Goal: Task Accomplishment & Management: Complete application form

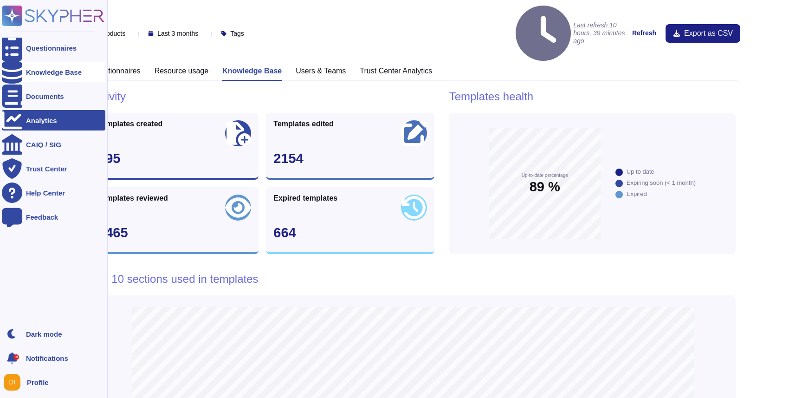
click at [17, 69] on icon at bounding box center [12, 71] width 20 height 23
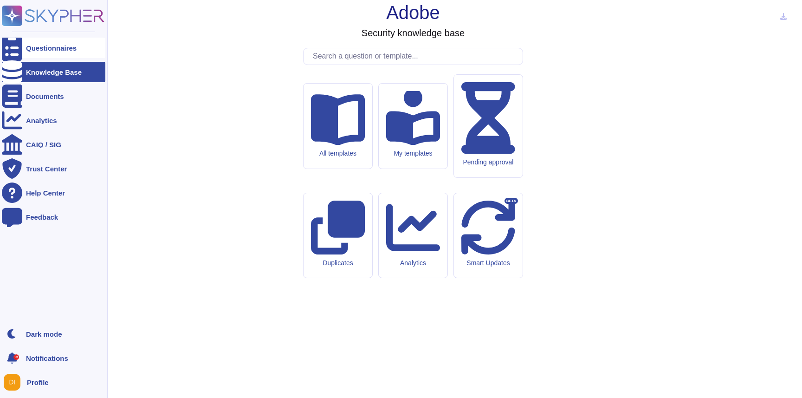
click at [39, 39] on div "Questionnaires" at bounding box center [54, 48] width 104 height 20
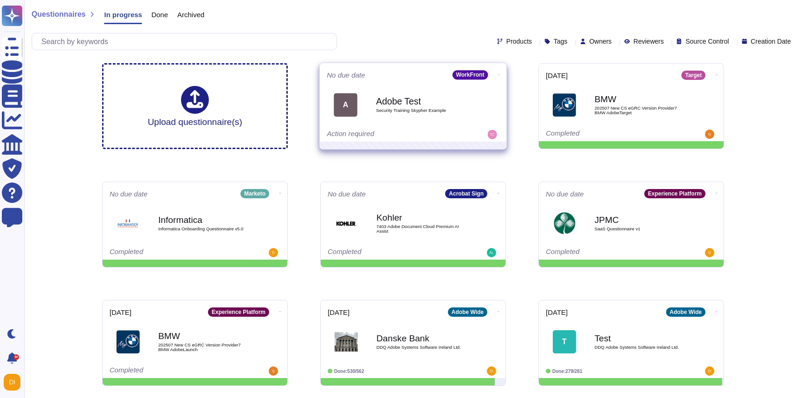
click at [414, 85] on div "A Adobe Test Security Training Skypher Example" at bounding box center [413, 104] width 173 height 47
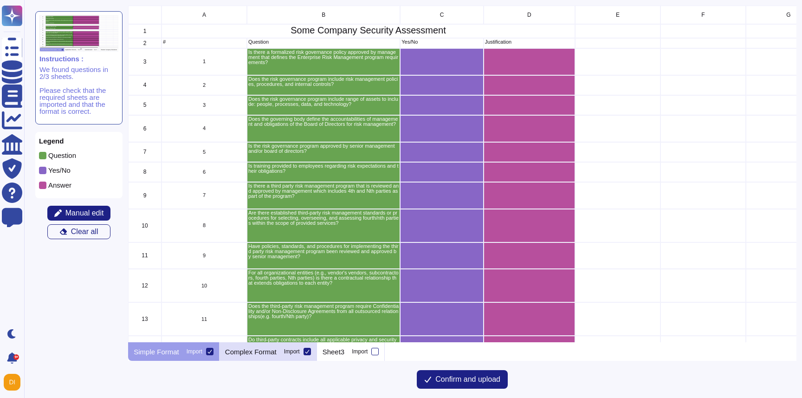
click at [258, 353] on p "Complex Format" at bounding box center [251, 351] width 52 height 7
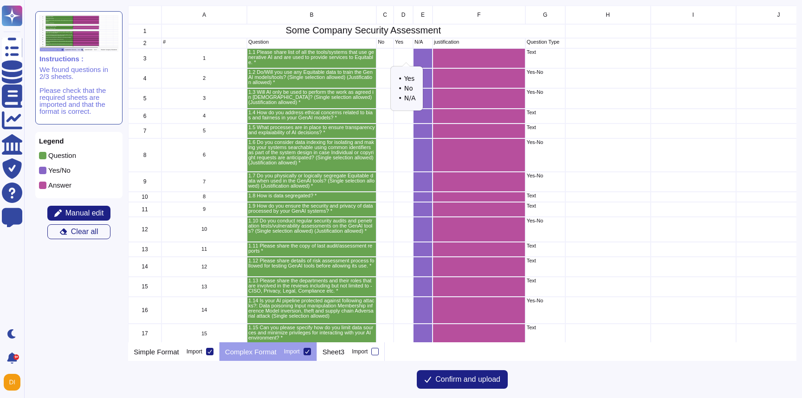
click at [411, 73] on icon "grid" at bounding box center [515, 177] width 208 height 208
click at [194, 354] on div "Import" at bounding box center [195, 352] width 16 height 6
click at [0, 0] on input "Import" at bounding box center [0, 0] width 0 height 0
click at [213, 350] on div at bounding box center [209, 351] width 7 height 7
click at [0, 0] on input "Import" at bounding box center [0, 0] width 0 height 0
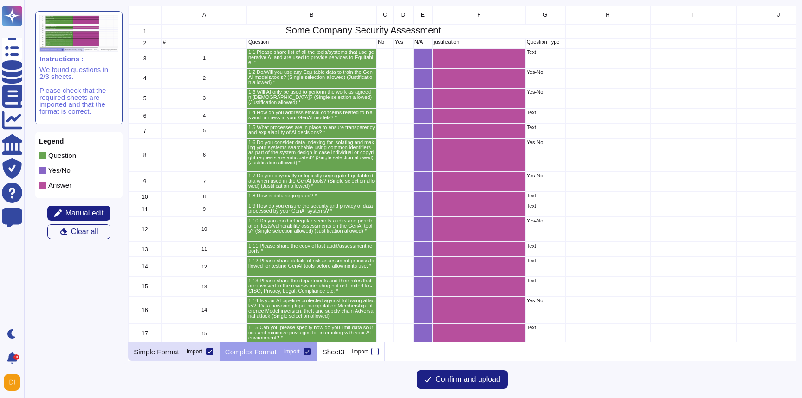
click at [192, 354] on div "Import" at bounding box center [195, 352] width 16 height 6
click at [0, 0] on input "Import" at bounding box center [0, 0] width 0 height 0
click at [198, 352] on div "Import" at bounding box center [195, 352] width 16 height 6
click at [0, 0] on input "Import" at bounding box center [0, 0] width 0 height 0
click at [159, 354] on p "Simple Format" at bounding box center [156, 351] width 45 height 7
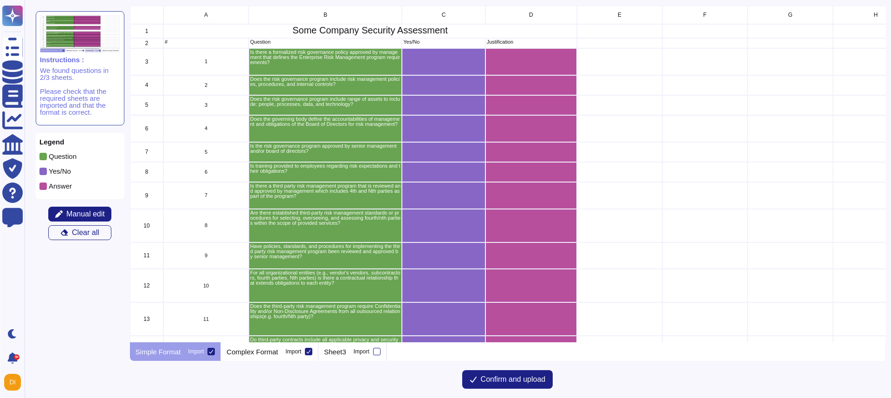
scroll to position [337, 756]
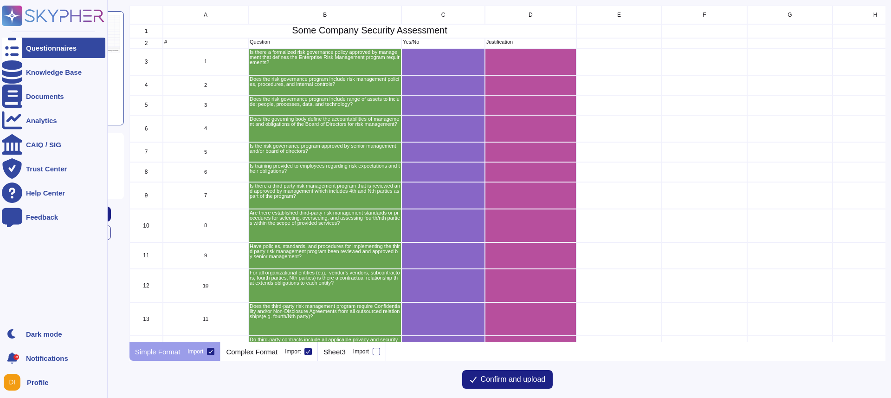
click at [54, 43] on div "Questionnaires" at bounding box center [54, 48] width 104 height 20
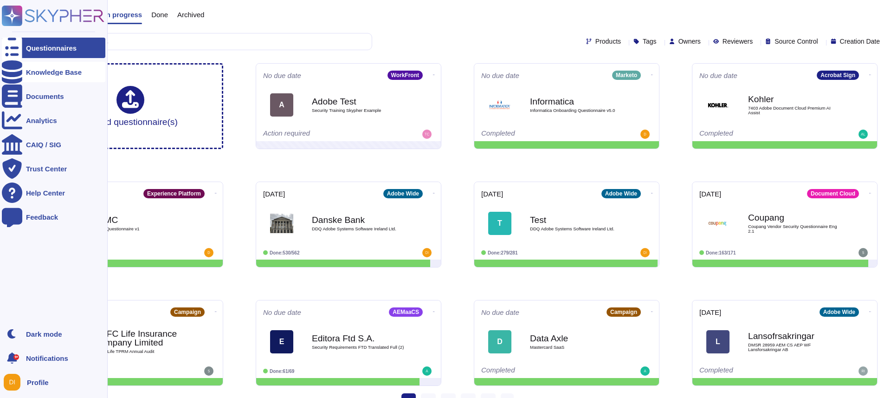
click at [44, 69] on div "Knowledge Base" at bounding box center [54, 72] width 56 height 7
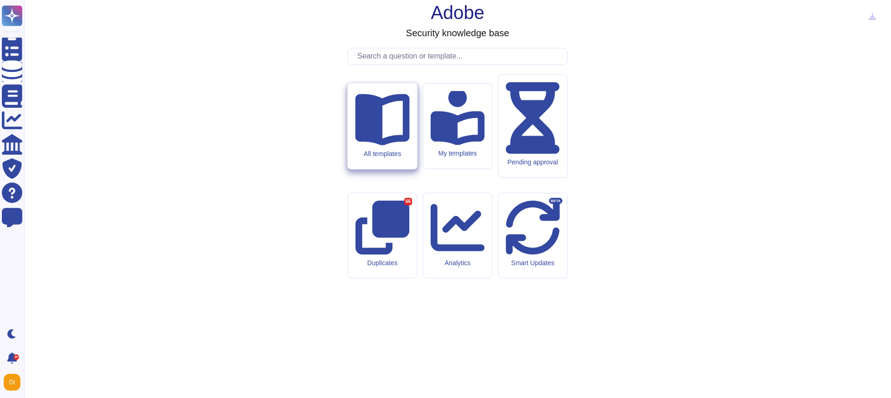
click at [391, 146] on icon at bounding box center [382, 120] width 54 height 52
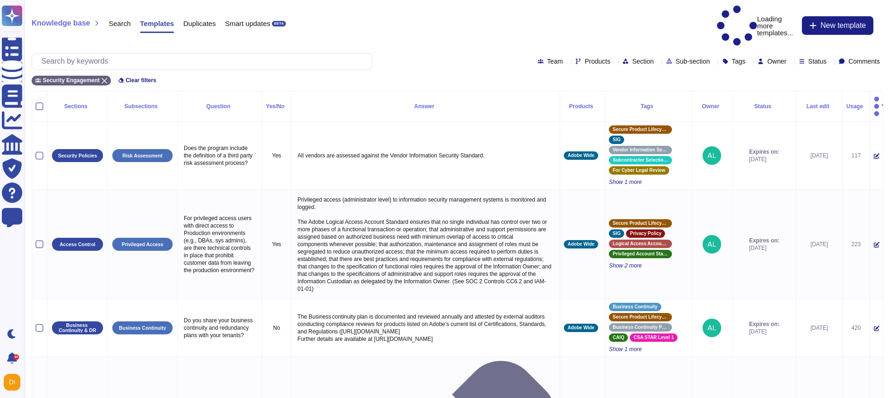
click at [614, 62] on icon at bounding box center [614, 62] width 0 height 0
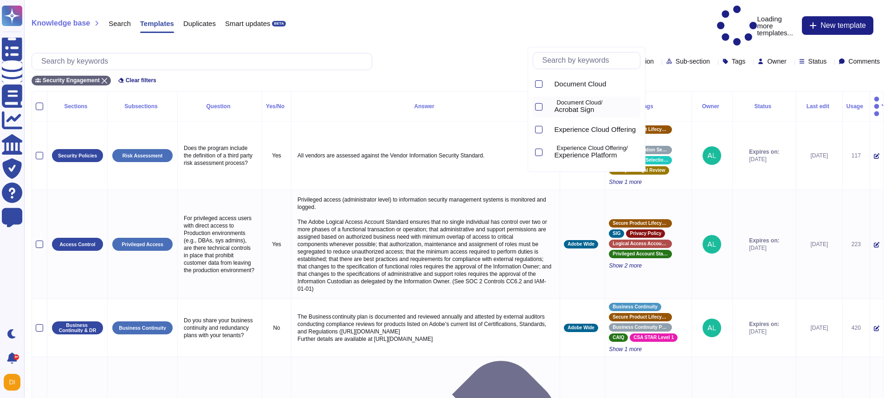
click at [573, 106] on span "Acrobat Sign" at bounding box center [575, 109] width 40 height 8
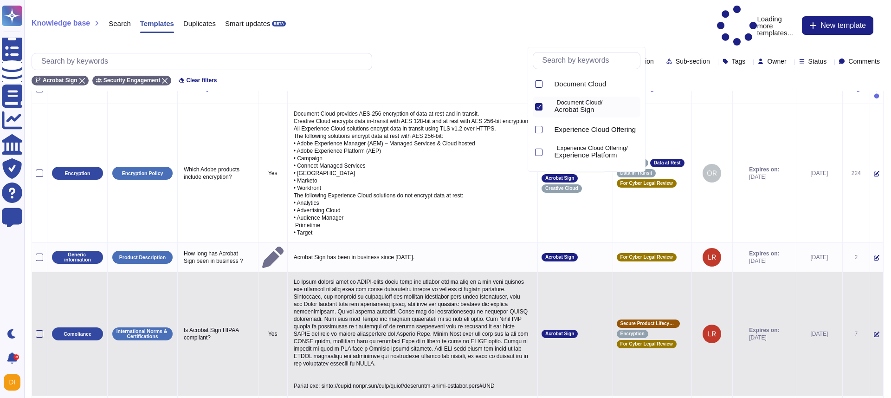
scroll to position [24, 0]
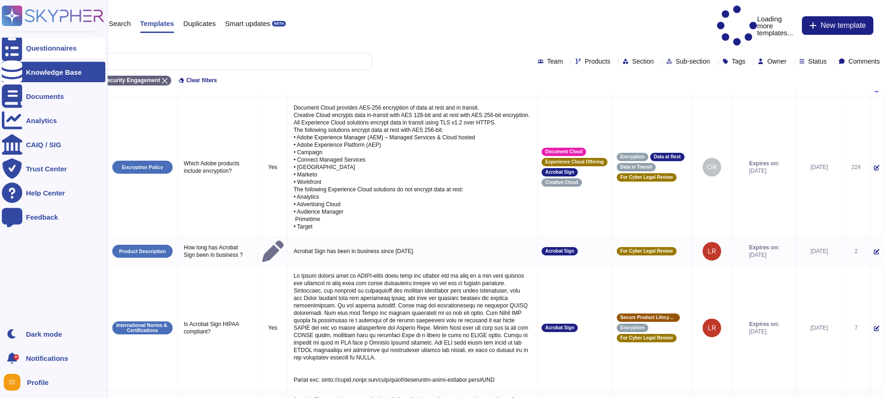
click at [34, 54] on div "Questionnaires" at bounding box center [54, 48] width 104 height 20
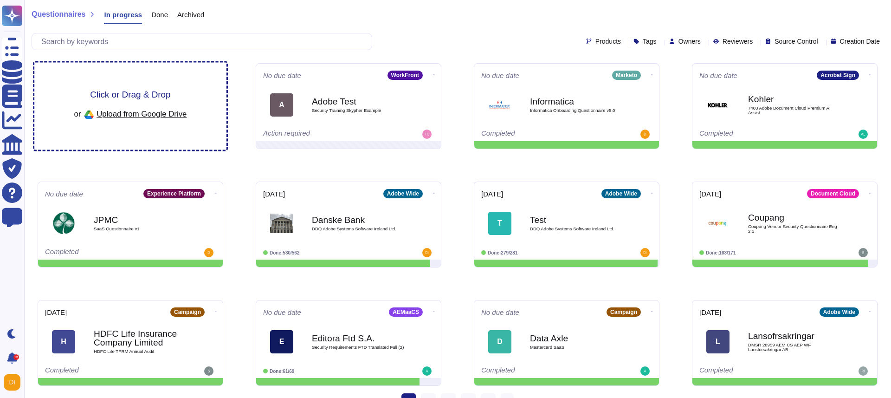
click at [133, 93] on span "Click or Drag & Drop" at bounding box center [130, 94] width 80 height 9
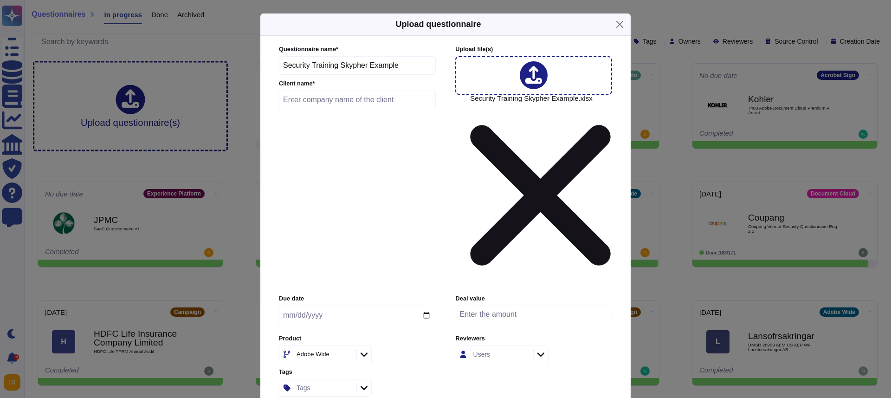
click at [347, 109] on input "text" at bounding box center [357, 100] width 157 height 19
click at [317, 305] on input "date" at bounding box center [357, 314] width 156 height 19
type input "Test"
click at [317, 305] on input "date" at bounding box center [357, 314] width 156 height 19
click at [425, 305] on input "date" at bounding box center [357, 314] width 156 height 19
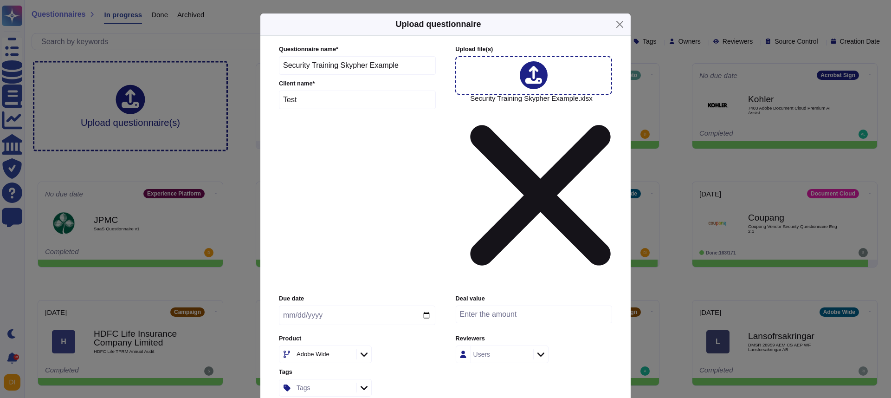
type input "[DATE]"
click at [322, 109] on input "Test" at bounding box center [357, 100] width 157 height 19
click at [365, 350] on icon at bounding box center [364, 354] width 7 height 9
type input "work"
click at [336, 273] on div "WorkFront" at bounding box center [339, 277] width 97 height 8
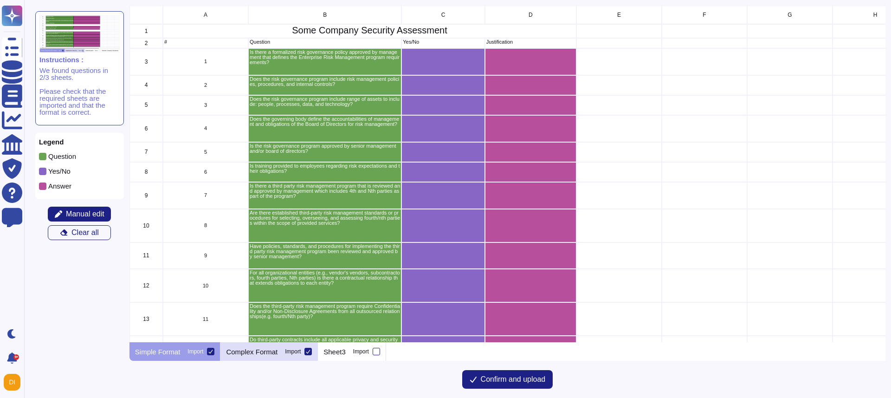
click at [263, 353] on p "Complex Format" at bounding box center [252, 351] width 52 height 7
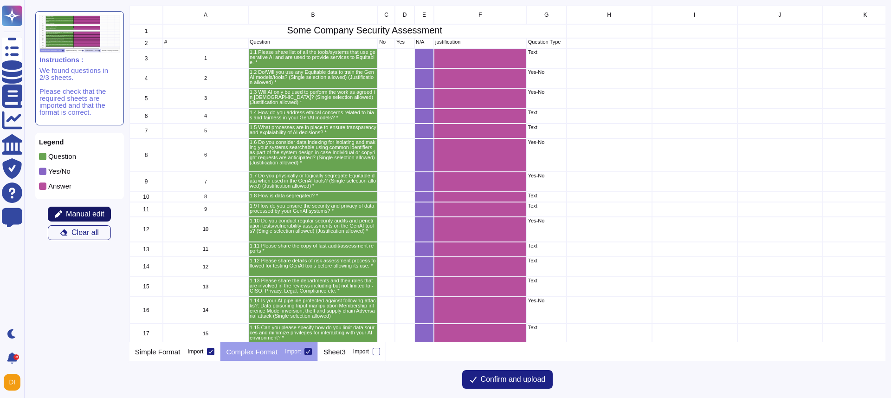
click at [83, 213] on span "Manual edit" at bounding box center [85, 213] width 39 height 7
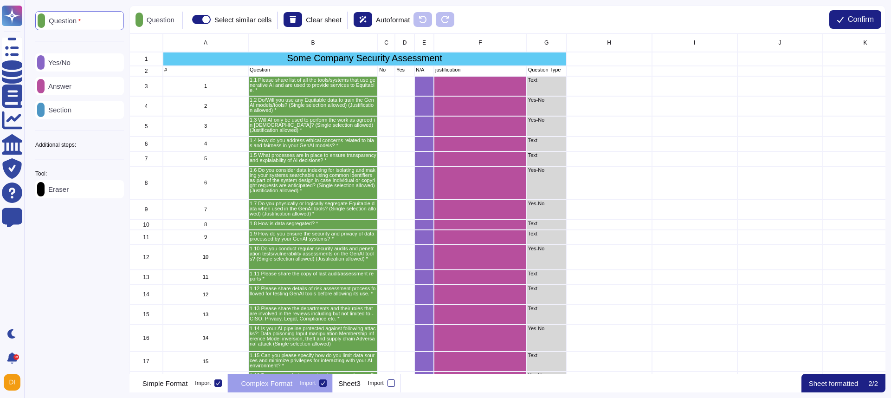
scroll to position [340, 756]
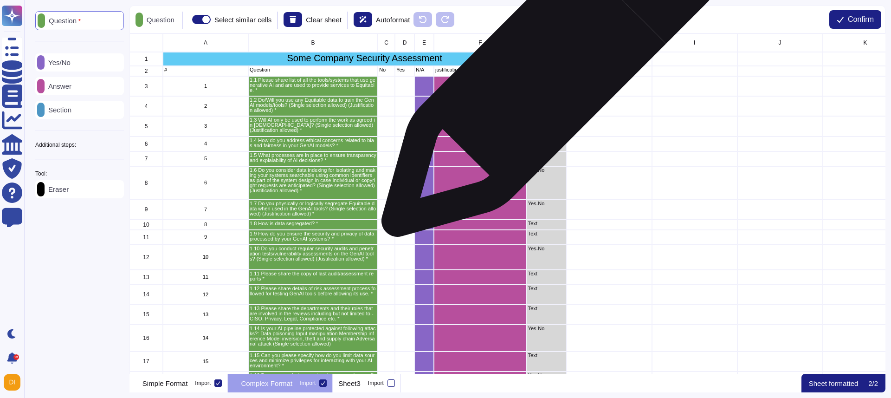
click at [548, 71] on p "Question Type" at bounding box center [546, 69] width 37 height 5
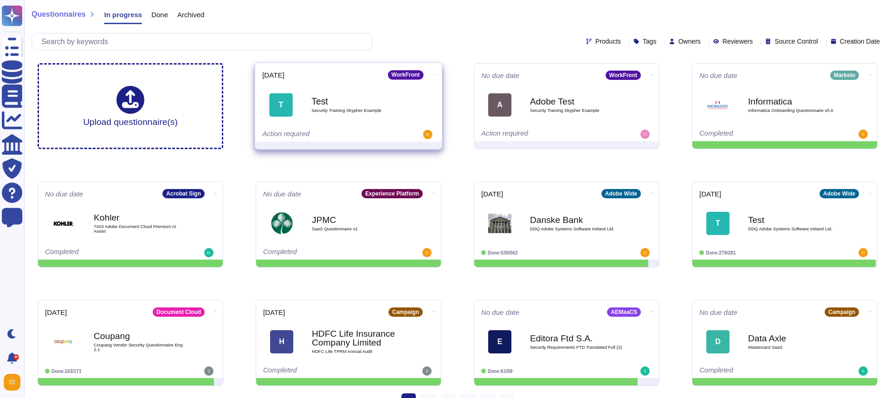
click at [311, 84] on div "T Test Security Training Skypher Example" at bounding box center [348, 104] width 173 height 47
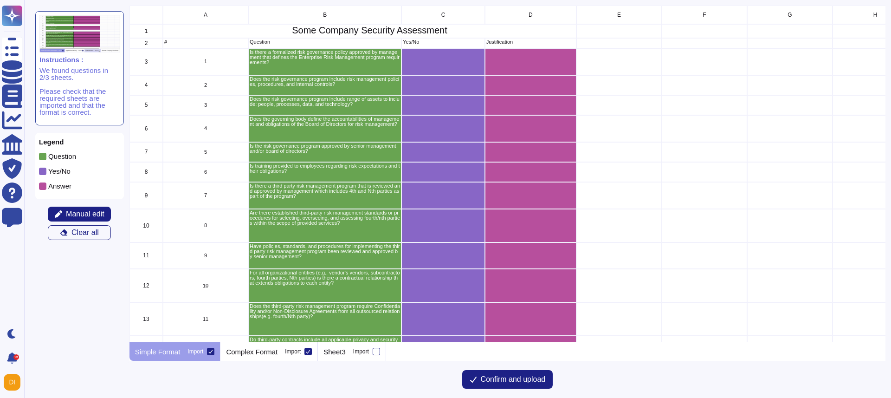
scroll to position [337, 756]
click at [239, 346] on div "Complex Format Import" at bounding box center [268, 351] width 97 height 19
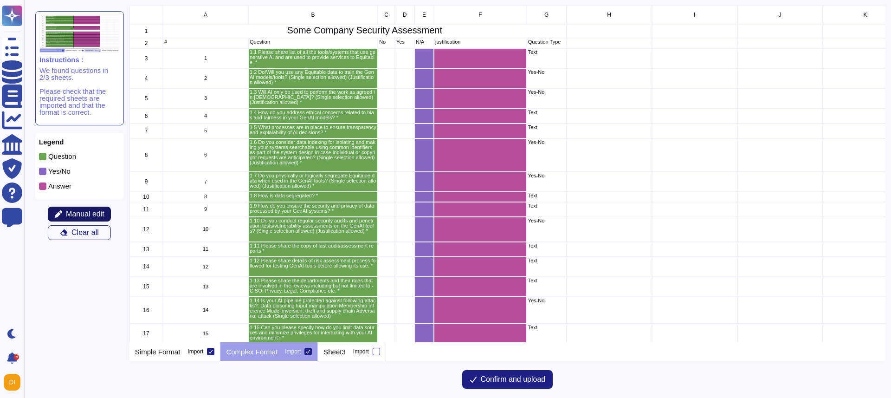
click at [86, 214] on span "Manual edit" at bounding box center [85, 213] width 39 height 7
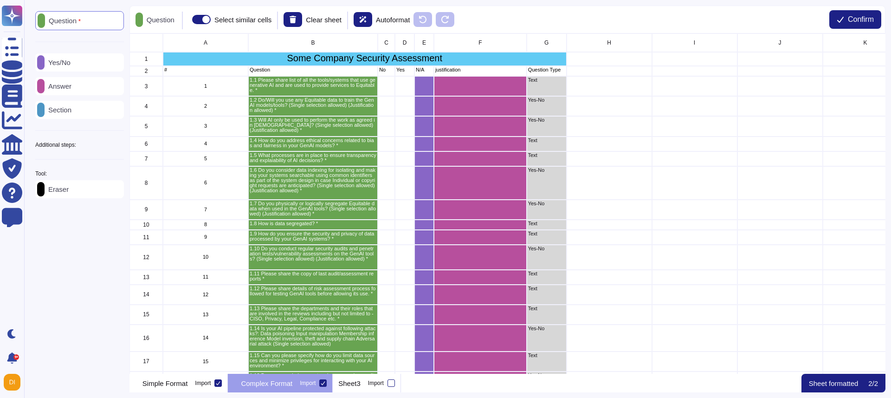
scroll to position [340, 756]
click at [71, 64] on p "Yes/No" at bounding box center [58, 62] width 26 height 7
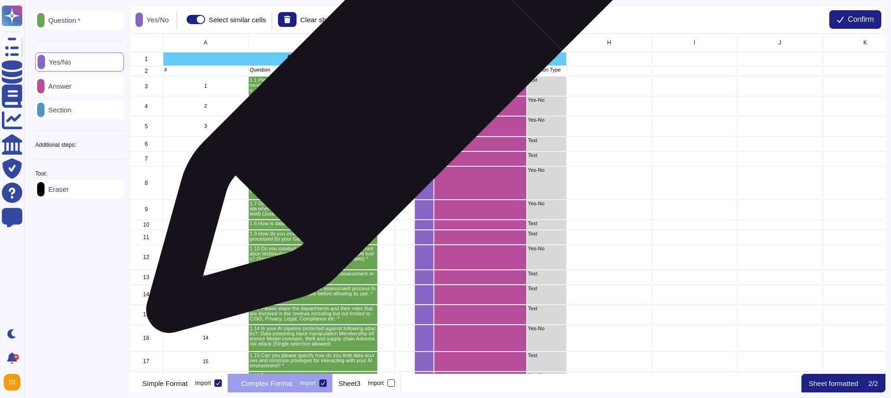
click at [391, 89] on div "grid" at bounding box center [386, 86] width 17 height 20
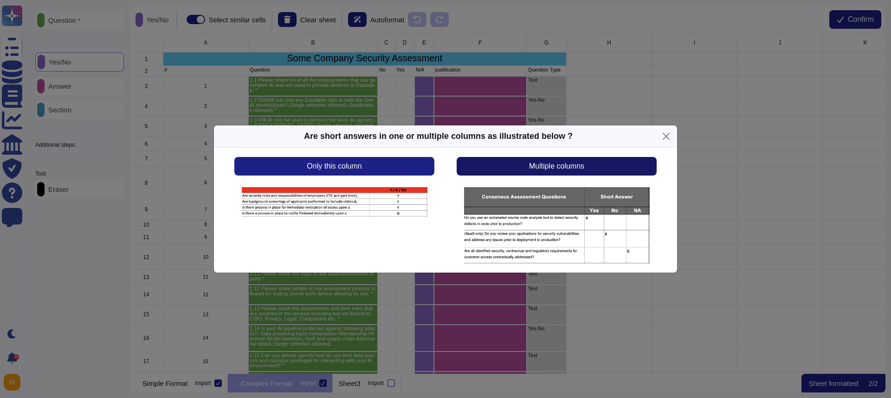
click at [482, 163] on button "Multiple columns" at bounding box center [557, 166] width 200 height 19
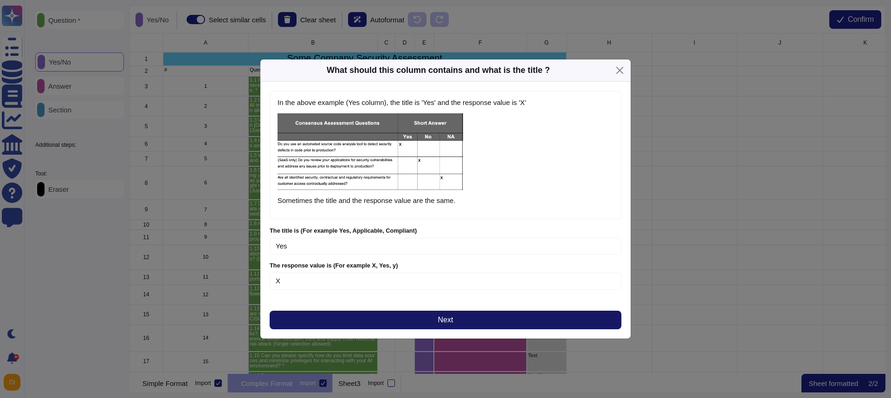
click at [394, 319] on button "Next" at bounding box center [446, 320] width 352 height 19
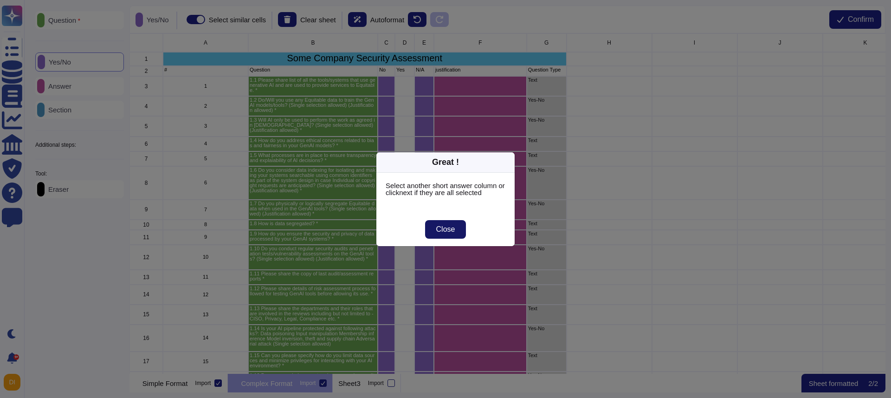
click at [448, 237] on button "Close" at bounding box center [445, 229] width 41 height 19
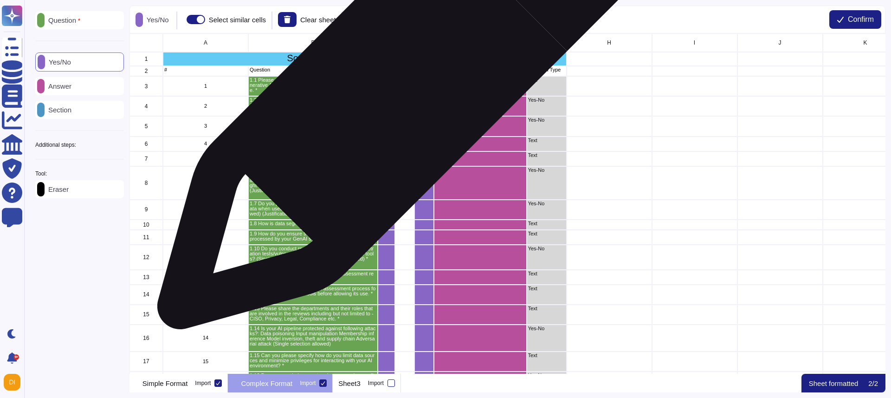
click at [398, 89] on div "grid" at bounding box center [404, 86] width 19 height 20
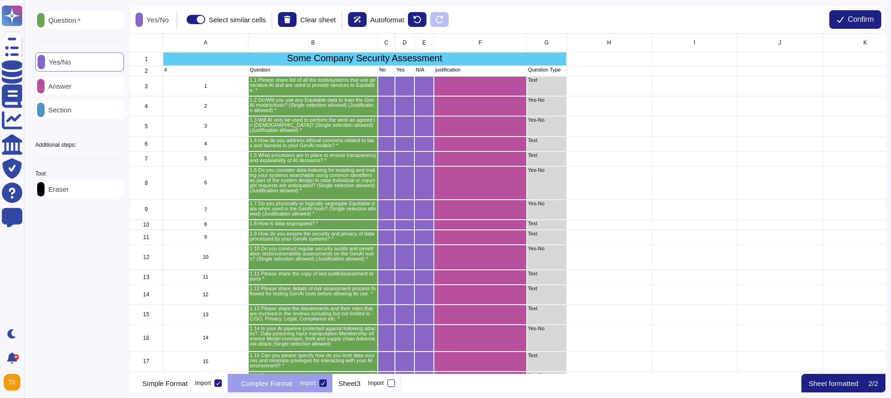
click at [94, 93] on div "Answer" at bounding box center [79, 86] width 89 height 18
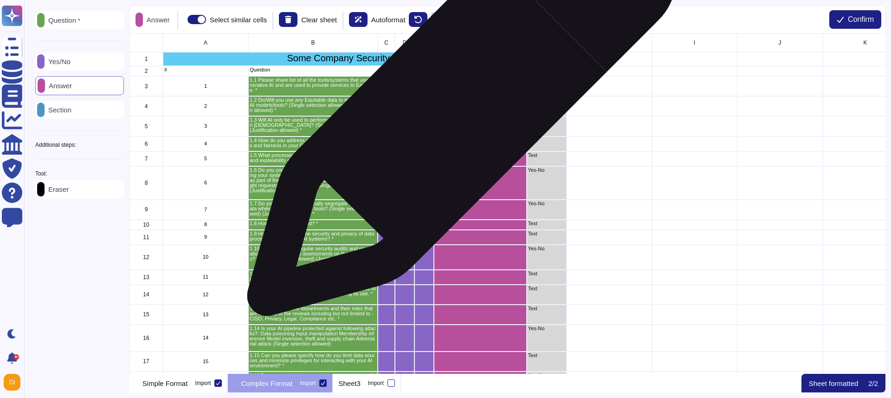
click at [458, 106] on div "grid" at bounding box center [480, 106] width 93 height 20
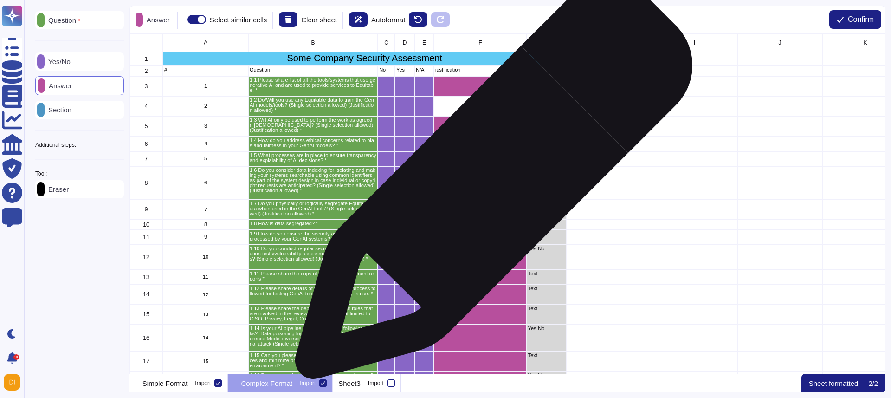
click at [490, 185] on div "grid" at bounding box center [480, 182] width 93 height 33
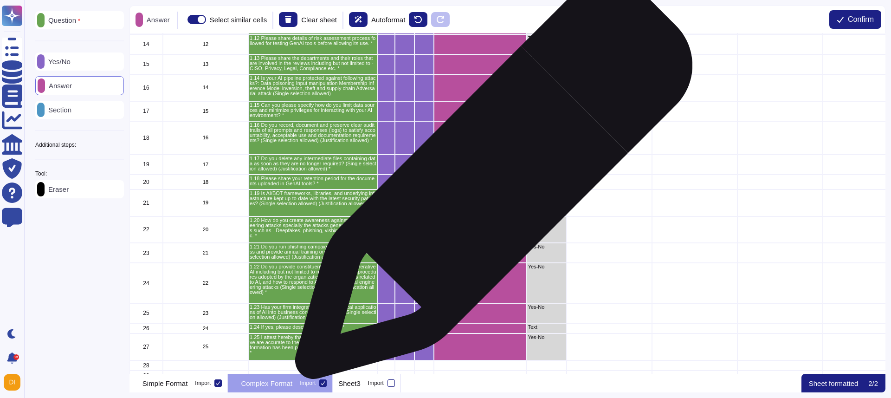
scroll to position [257, 0]
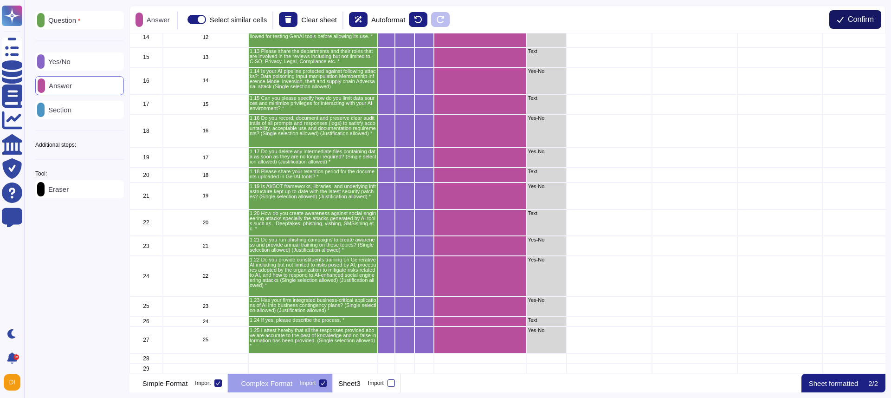
click at [802, 16] on button "Confirm" at bounding box center [855, 19] width 52 height 19
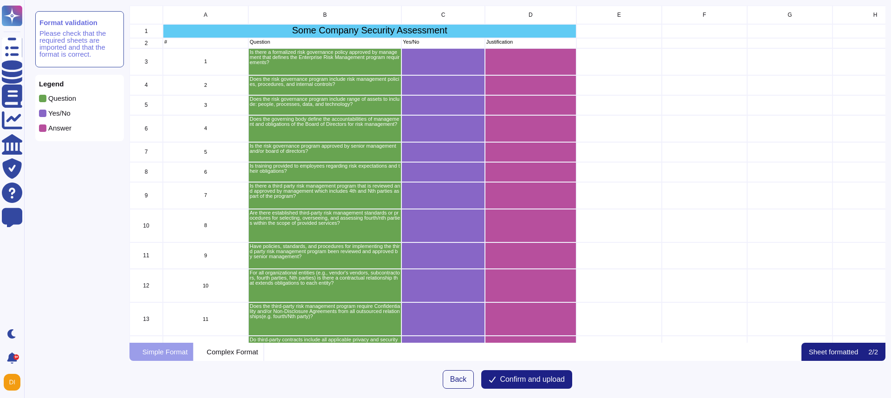
scroll to position [337, 756]
click at [510, 376] on span "Confirm and upload" at bounding box center [532, 379] width 65 height 7
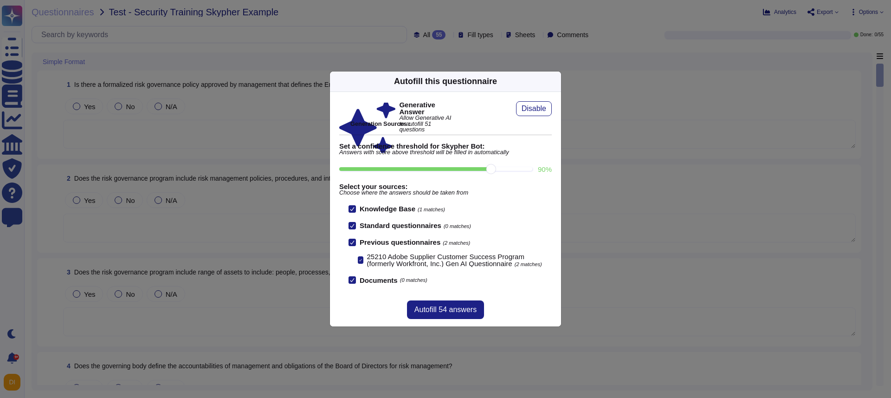
click at [489, 168] on input "90 %" at bounding box center [435, 169] width 193 height 4
type input "90"
click at [474, 314] on button "Autofill 54 answers" at bounding box center [445, 309] width 77 height 19
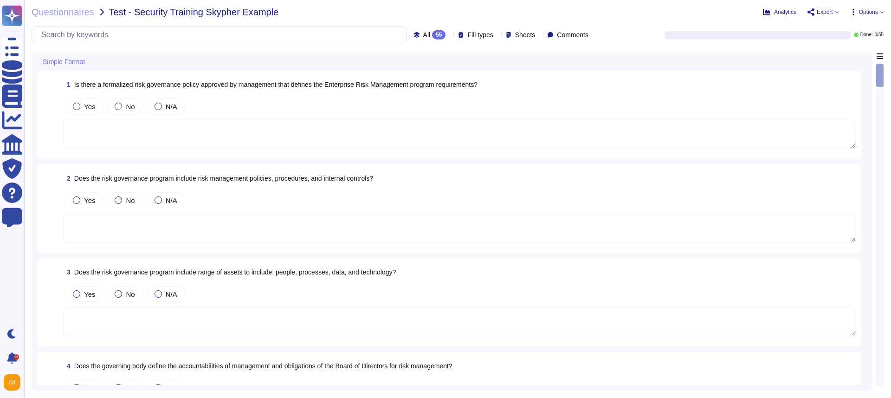
type textarea "Yes, there is a formalized risk governance plan approved by senior management a…"
type textarea "Yes, the risk governance program includes risk management policies, procedures,…"
type textarea "Yes, the risk governance program encompasses a range of assets, including peopl…"
type textarea "Yes, Adobe has a governing body that is accountable for maintaining the risk go…"
type textarea "Yes, the risk governance plan is approved by senior management and/or the board…"
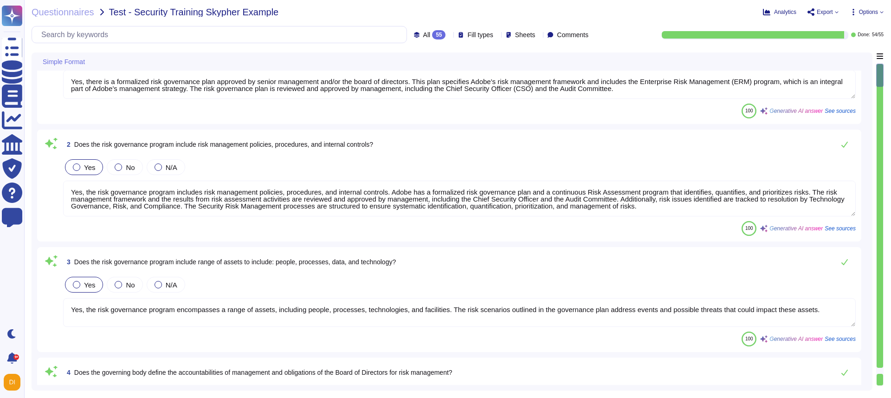
type textarea "Yes, Adobe provides training to employees regarding risk expectations and their…"
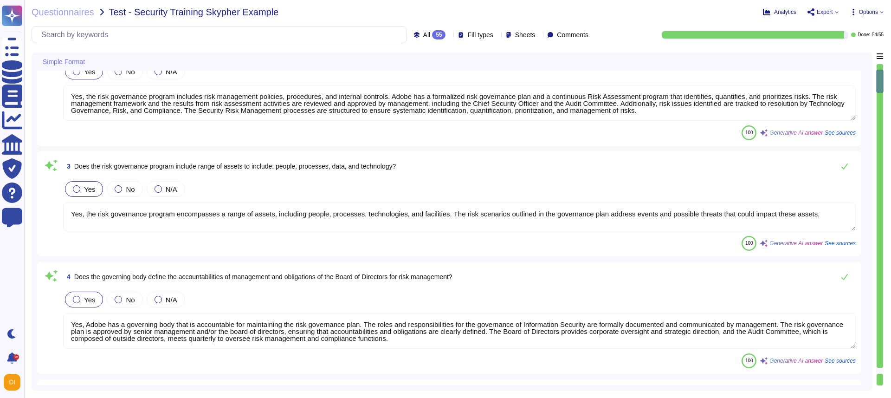
type textarea "Yes, Adobe has a documented third-party risk management program that is outline…"
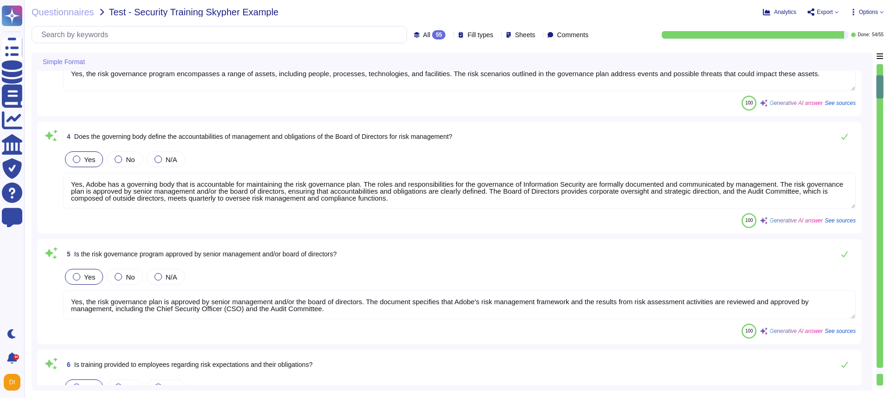
type textarea "Yes, Adobe has a documented third-party risk management program that includes a…"
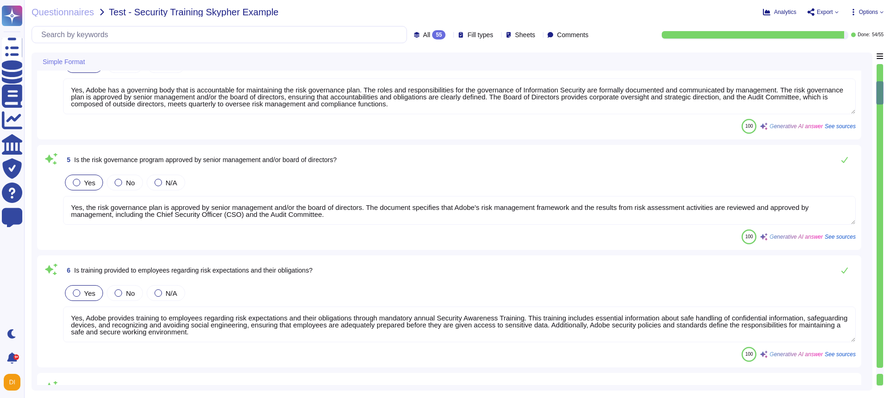
scroll to position [1, 0]
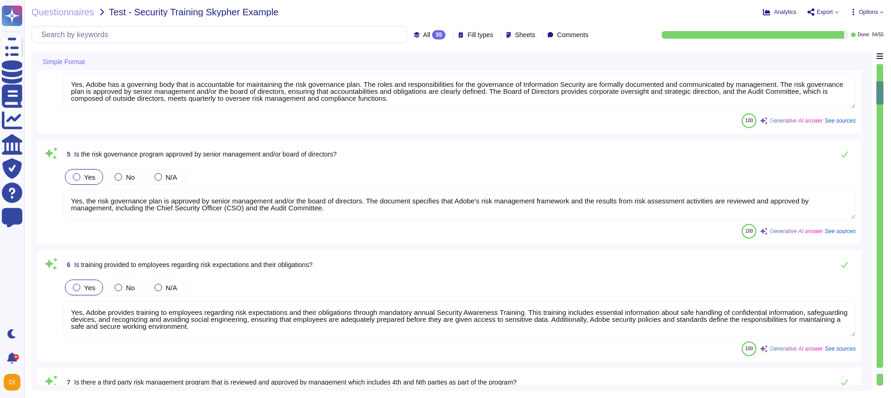
type textarea "Yes, the policies, standards, and procedures for implementing the third-party r…"
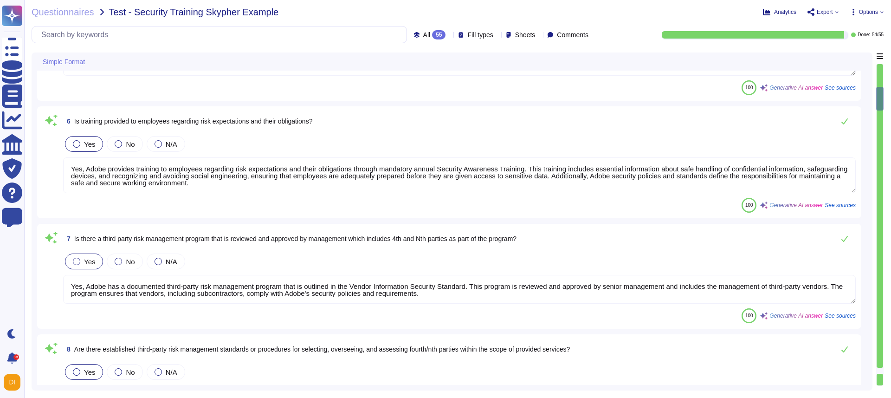
type textarea "Yes, there is a contractual relationship that extends obligations to all organi…"
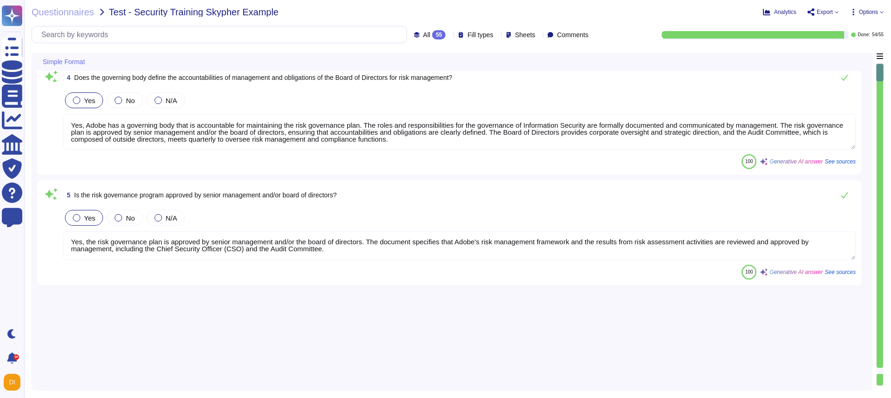
scroll to position [0, 0]
type textarea "Yes, there is a formalized risk governance plan approved by senior management a…"
type textarea "Yes, the risk governance program includes risk management policies, procedures,…"
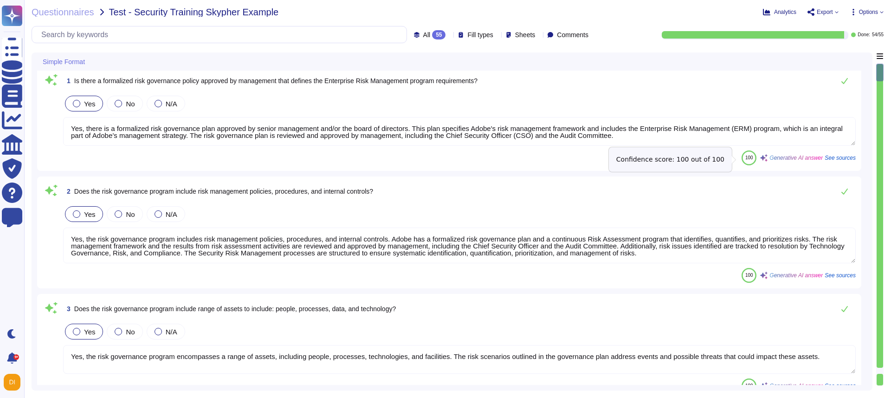
scroll to position [6, 0]
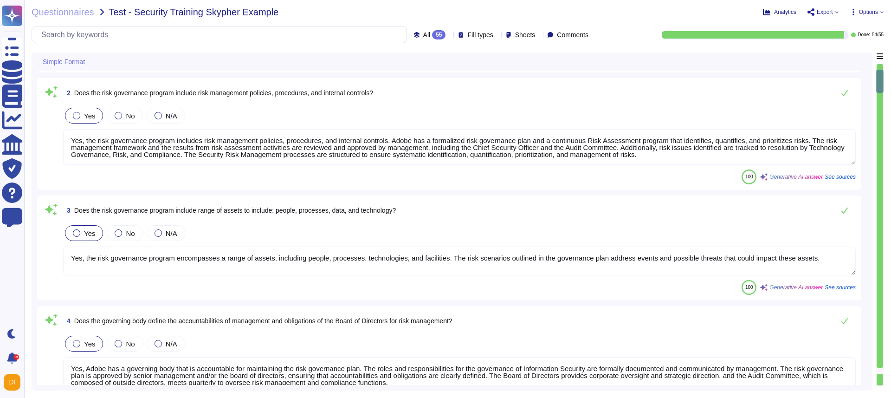
type textarea "Yes, Adobe provides training to employees regarding risk expectations and their…"
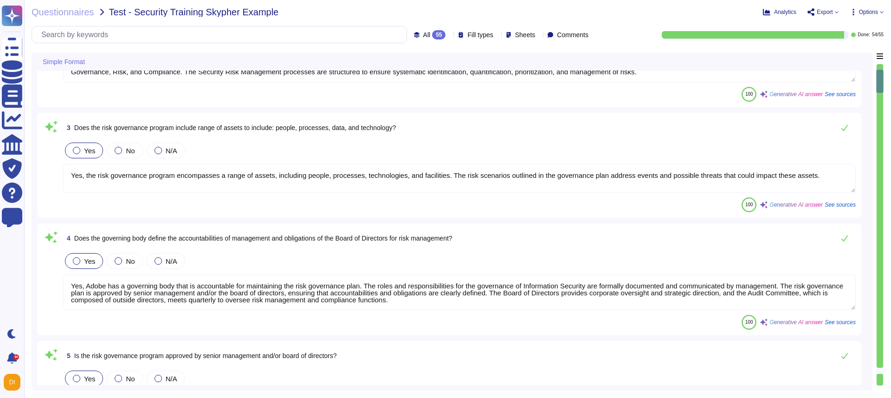
type textarea "Yes, Adobe has a documented third-party risk management program that is outline…"
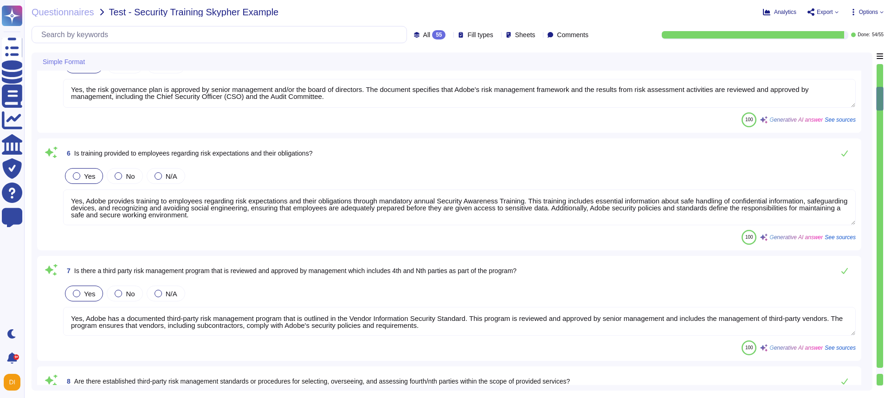
type textarea "Yes, Adobe has a documented third-party risk management program that includes a…"
type textarea "Yes, the policies, standards, and procedures for implementing the third-party r…"
type textarea "Yes, there is a contractual relationship that extends obligations to all organi…"
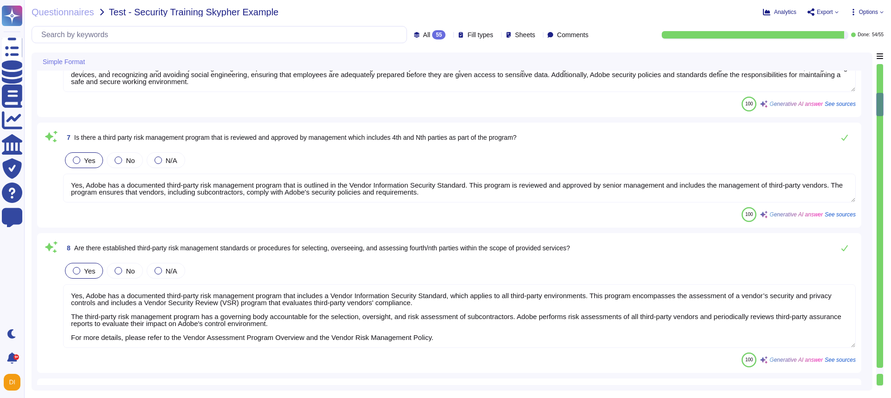
type textarea "The third-party risk management program includes requirements for confidentiali…"
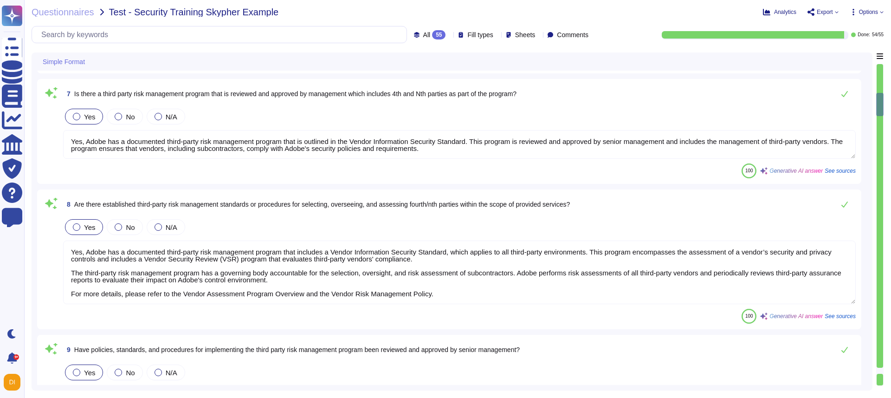
scroll to position [678, 0]
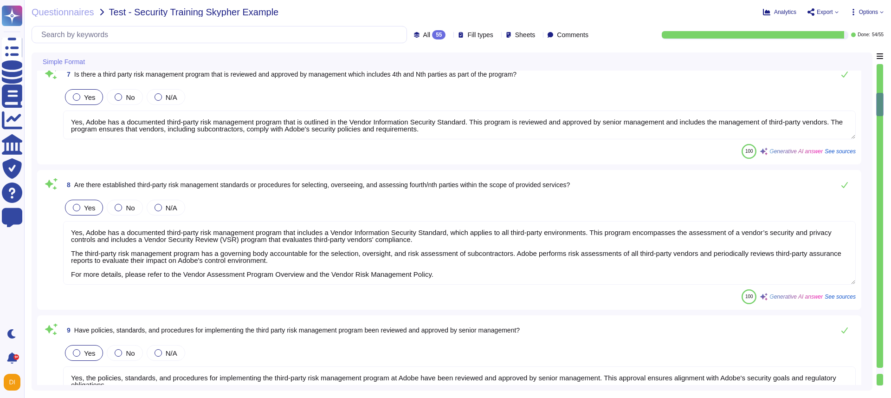
click at [802, 373] on div at bounding box center [880, 371] width 6 height 6
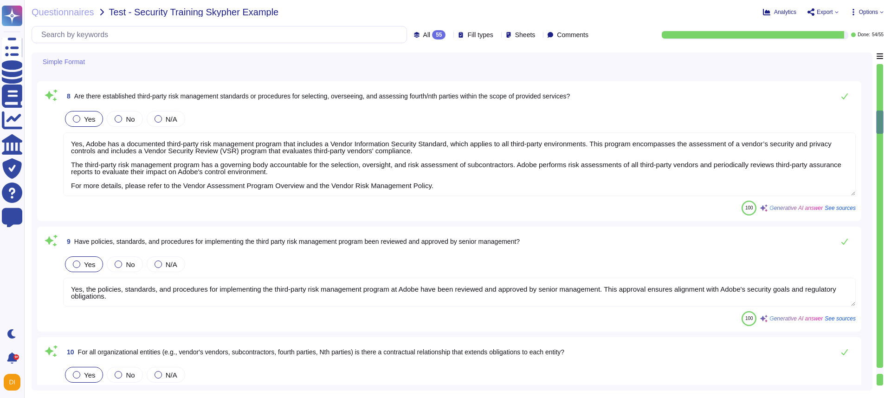
type textarea "Yes, third-party contracts include applicable privacy and security control requ…"
type textarea "Third-party contracts with vendors that handle Adobe data or systems are requir…"
type textarea "Yes, the third-party risk management program at Adobe includes creating and mai…"
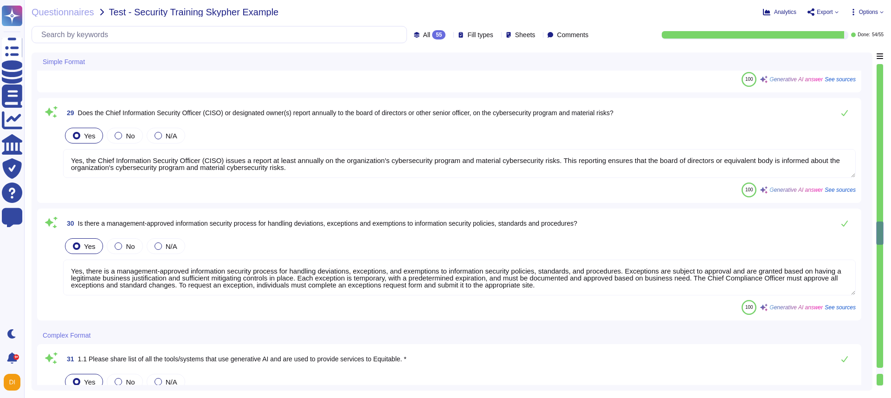
type textarea "- AI Assistant in Adobe Workfront - Adobe Firefly - Adobe Experience Cloud appl…"
type textarea "Yes, AI will only be used to perform the work as agreed in the [DEMOGRAPHIC_DAT…"
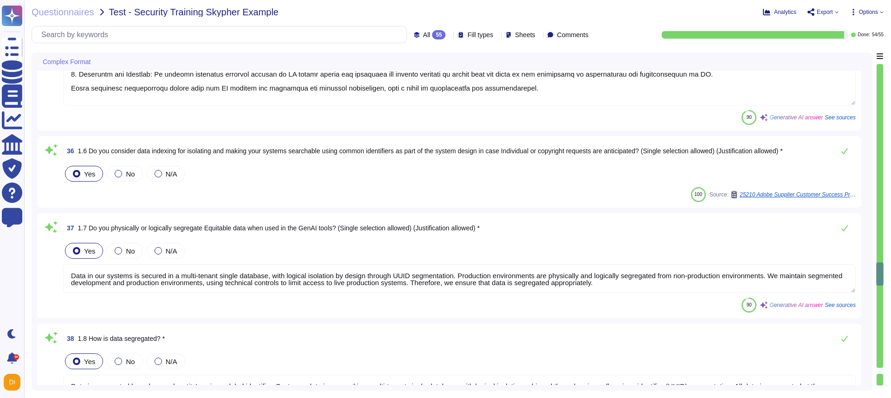
type textarea "Adobe has established several processes to ensure transparency and explainabili…"
type textarea "Data in our systems is secured in a multi-tenant single database, with logical …"
type textarea "Data is segregated based on each entity’s unique global identifier. Customer da…"
type textarea "Adobe ensures the security and privacy of data processed by our GenAI systems t…"
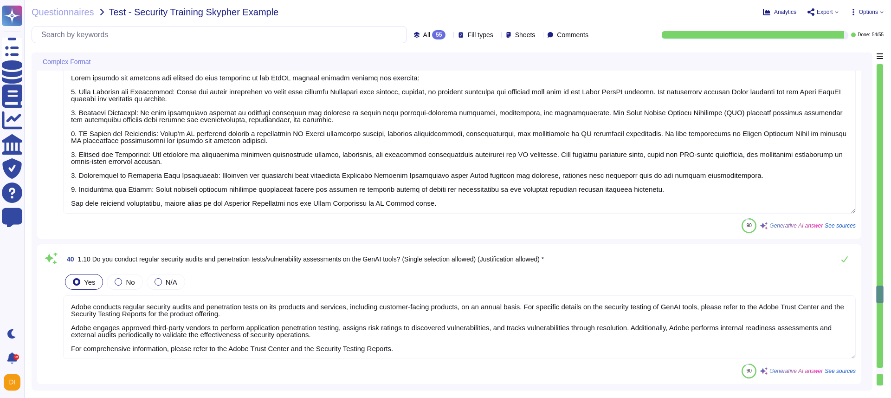
type textarea "Adobe conducts regular security audits and penetration tests on its products an…"
type textarea "Adobe does not share the actual audit report issued by independent auditors as …"
type textarea "Adobe incorporates a comprehensive risk assessment process for testing GenAI to…"
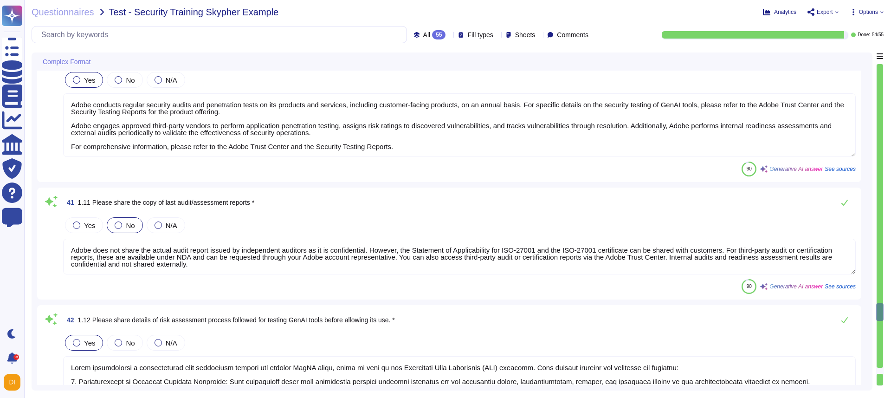
type textarea "The departments involved in the reviews include: 1. Chief Security Officer (CSO…"
type textarea "Adobe has implemented multilayered testing, evaluation, and monitoring methodol…"
type textarea "Access to data sources and privileges for interacting with our AI environment a…"
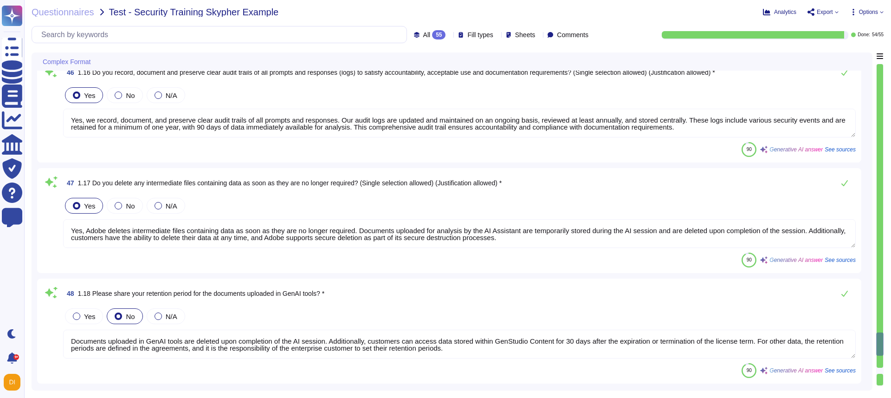
type textarea "Yes, we record, document, and preserve clear audit trails of all prompts and re…"
type textarea "Yes, Adobe deletes intermediate files containing data as soon as they are no lo…"
type textarea "Documents uploaded in GenAI tools are deleted upon completion of the AI session…"
type textarea "Lo Ipsum, do sitametcon adipisci elitsed do eius tempor in’ut la-et-dolo magn a…"
type textarea "Adobe creates awareness against social engineering attacks through its mandator…"
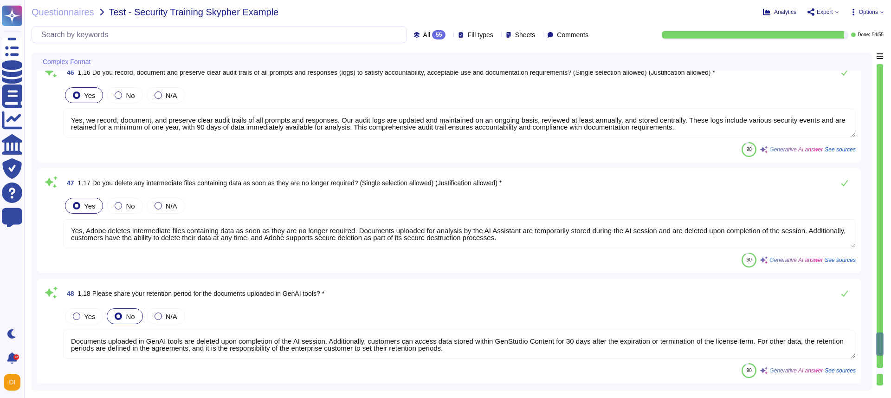
type textarea "Yes, Adobe conducts phishing simulations as part of its annual mandatory Securi…"
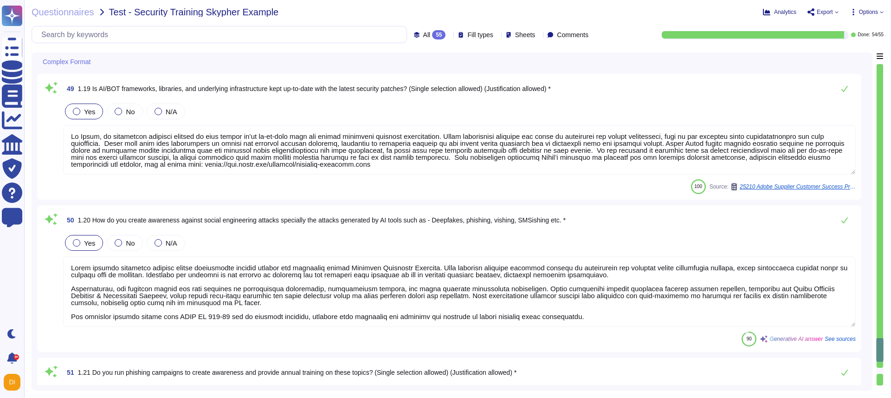
type textarea "Adobe provides training that covers relevant policies, procedures, and complian…"
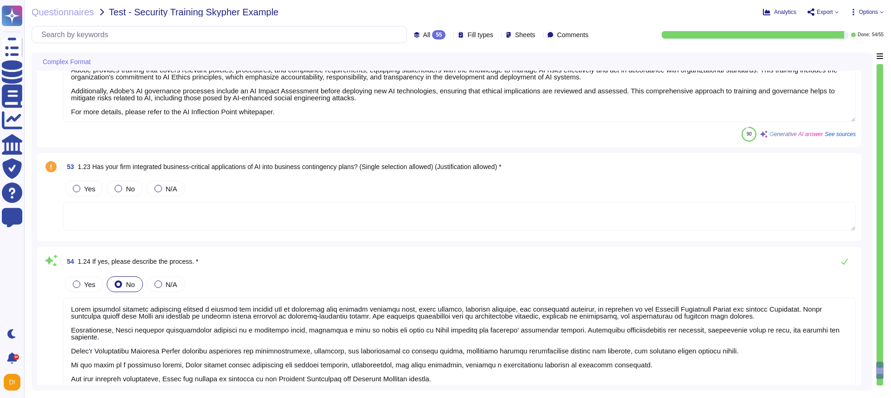
type textarea "Adobe supports business continuity through a defined and managed set of process…"
type textarea "Yes"
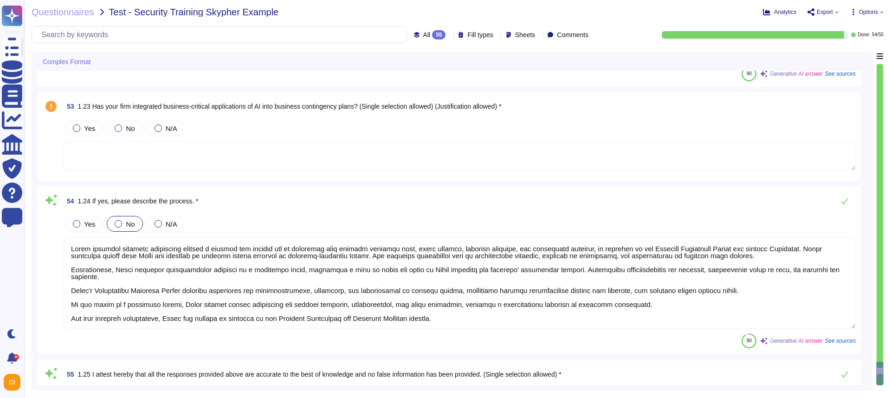
scroll to position [6464, 0]
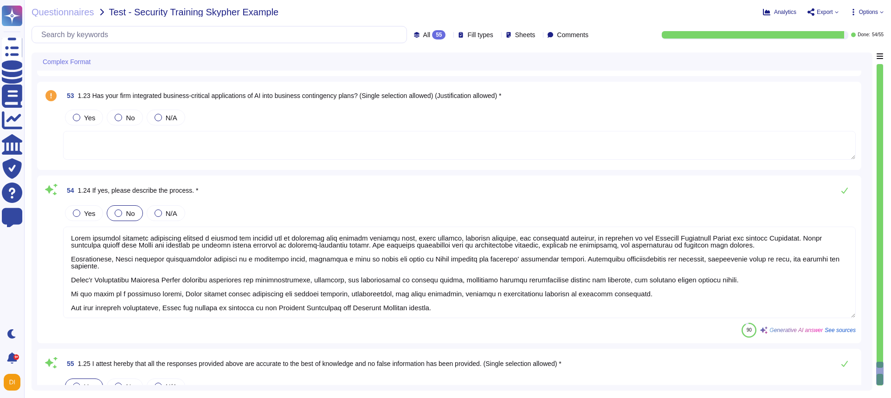
click at [262, 111] on div "Yes No N/A" at bounding box center [459, 117] width 793 height 19
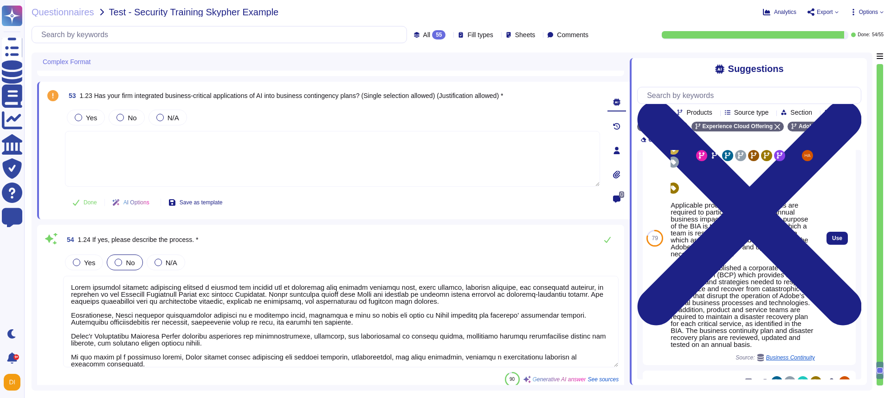
scroll to position [58, 0]
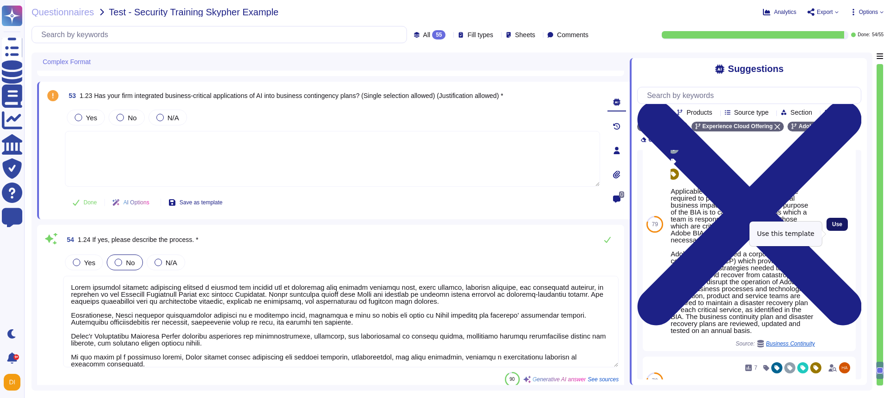
click at [802, 227] on span "Use" at bounding box center [837, 224] width 10 height 6
type textarea "Applicable product and service teams are required to participate in Adobe’s ann…"
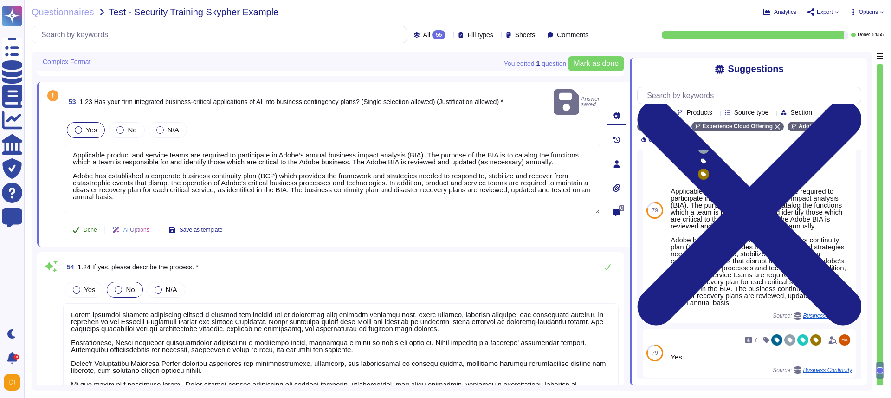
click at [87, 221] on button "Done" at bounding box center [84, 229] width 39 height 19
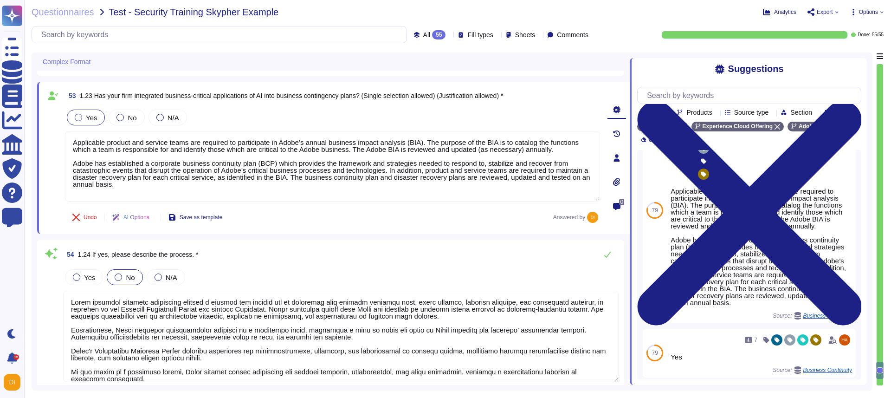
click at [802, 9] on span "Export" at bounding box center [825, 12] width 16 height 6
click at [802, 56] on p "Download" at bounding box center [857, 69] width 33 height 26
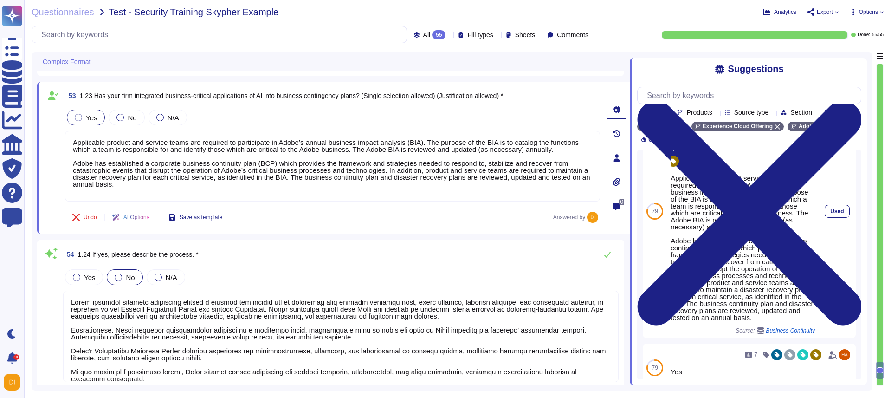
scroll to position [72, 0]
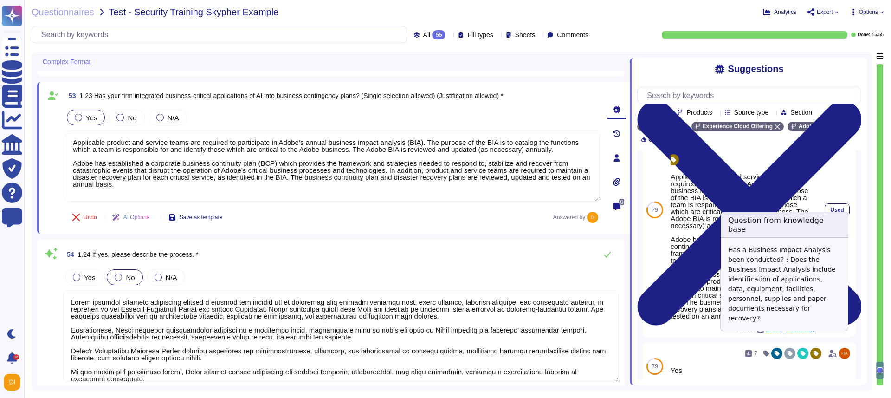
click at [774, 333] on div "Business Continuity" at bounding box center [786, 328] width 58 height 7
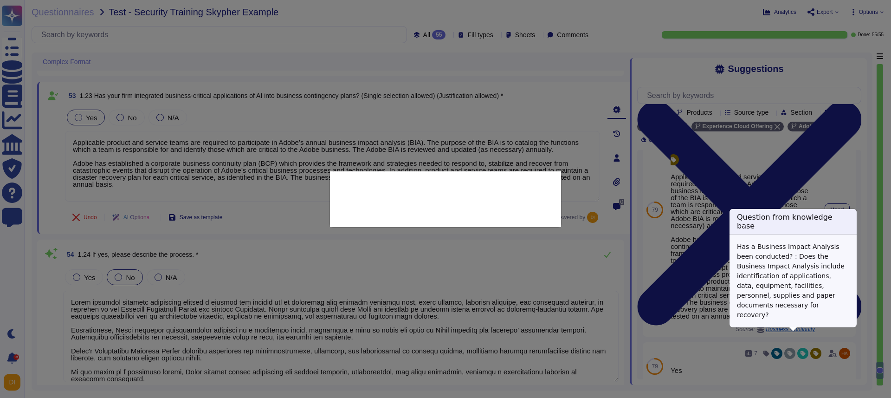
type textarea "Has a Business Impact Analysis been conducted? : Does the Business Impact Analy…"
type textarea "Applicable product and service teams are required to participate in Adobe’s ann…"
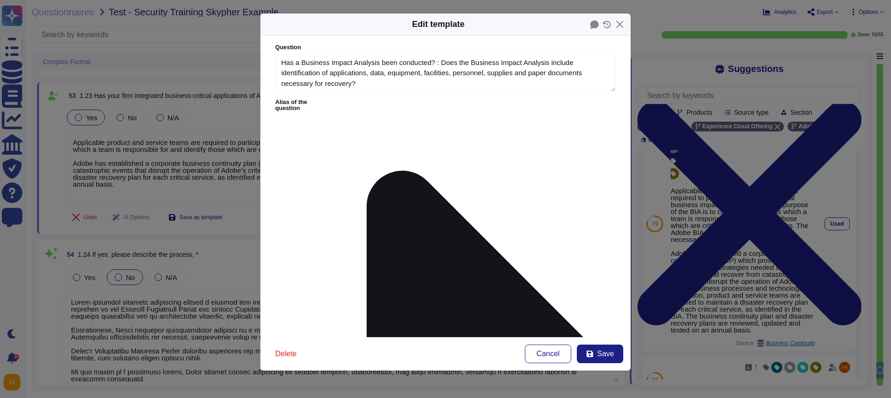
type textarea "Has a Business Impact Analysis been conducted? : Does the Business Impact Analy…"
type textarea "Applicable product and service teams are required to participate in Adobe’s ann…"
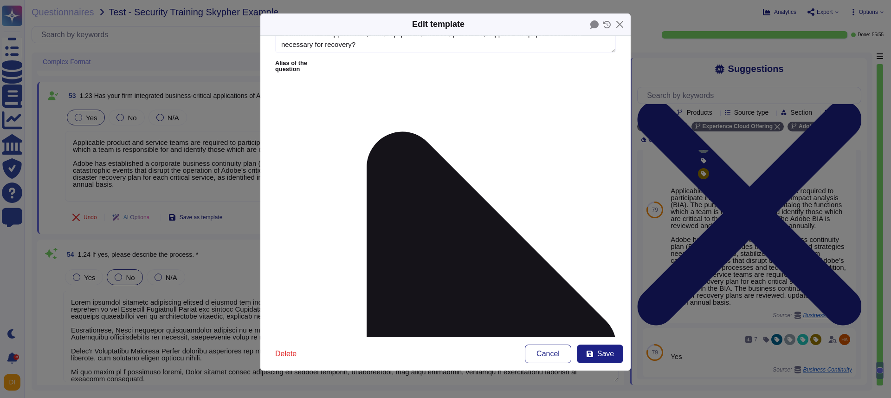
scroll to position [41, 0]
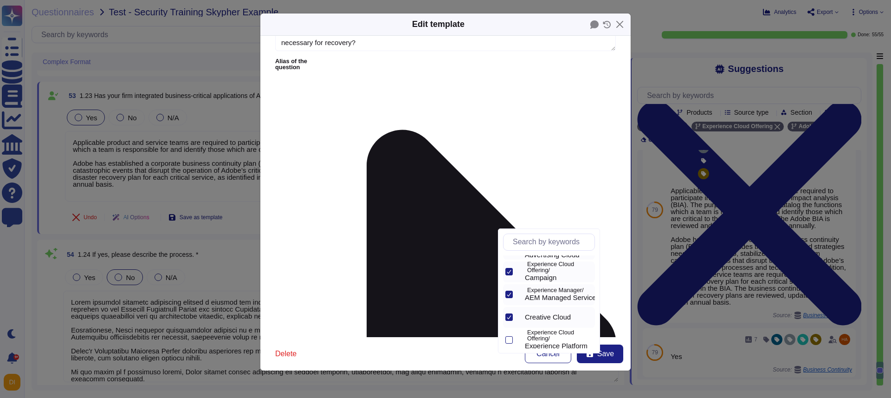
scroll to position [76, 0]
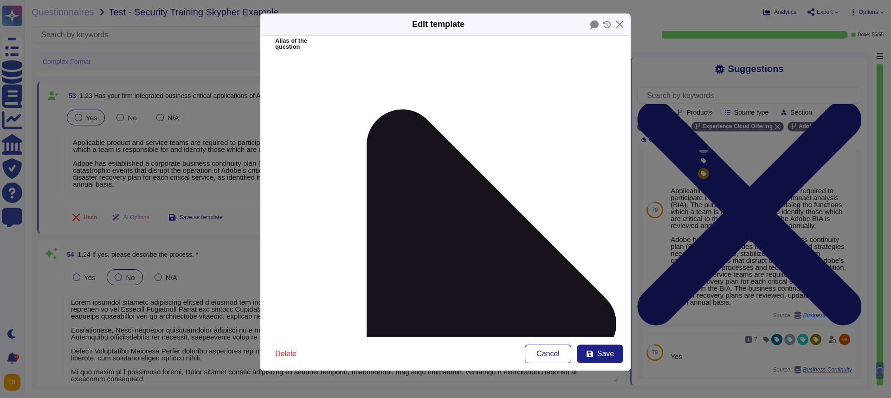
scroll to position [64, 0]
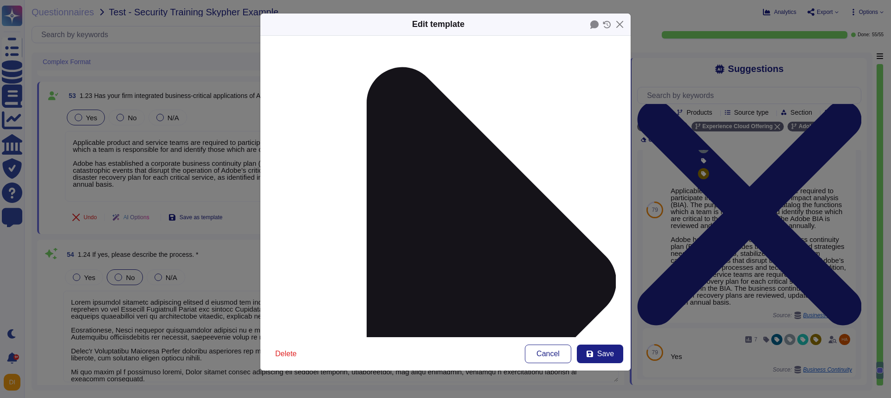
scroll to position [113, 0]
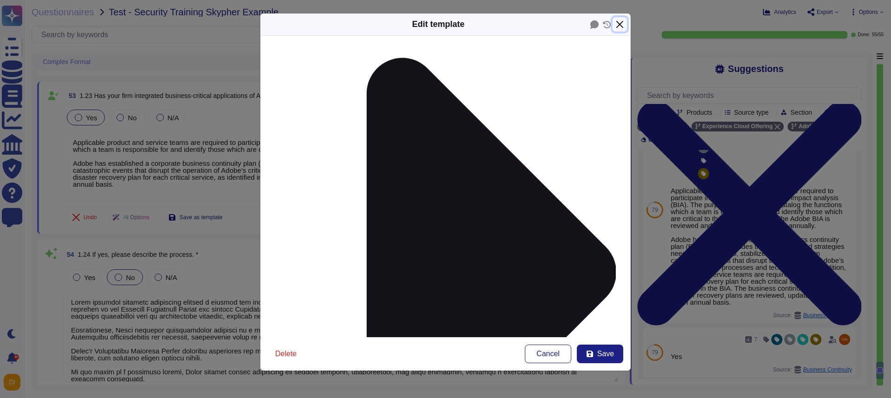
click at [618, 25] on button "Close" at bounding box center [620, 24] width 14 height 14
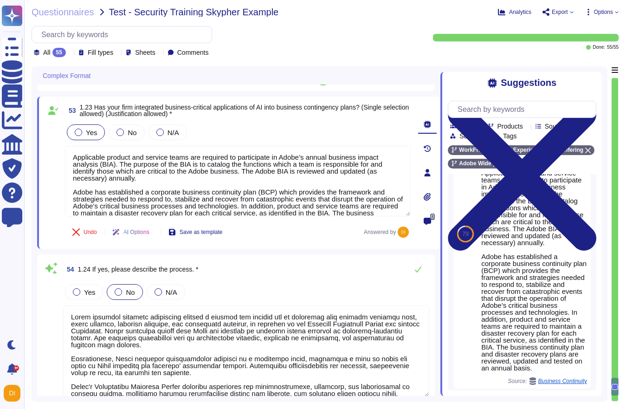
scroll to position [6464, 0]
